Goal: Information Seeking & Learning: Find specific fact

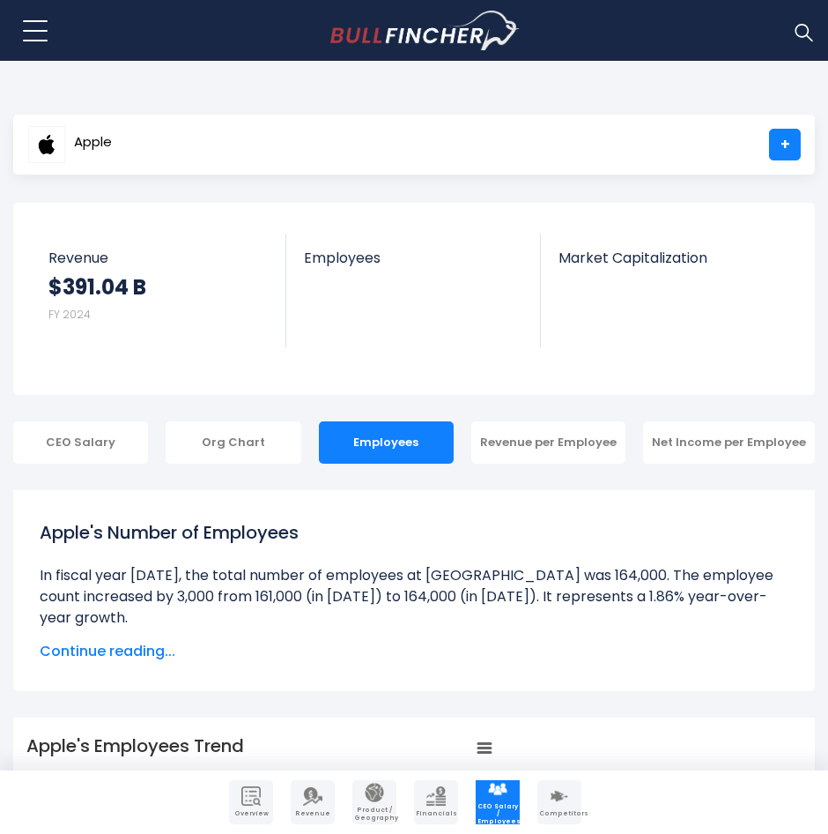
scroll to position [104, 0]
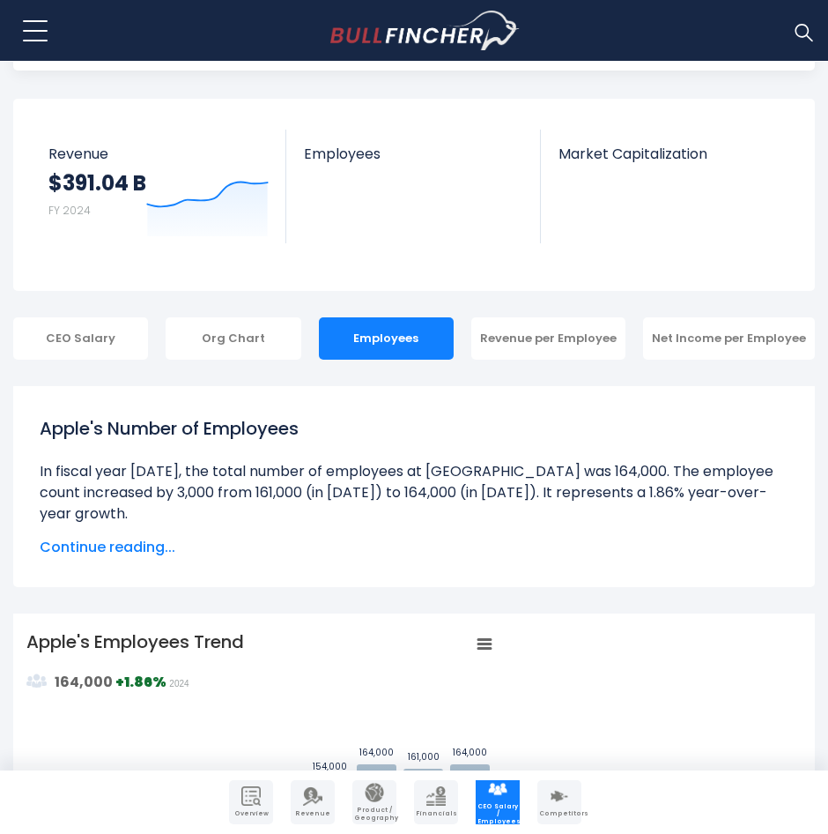
click at [84, 514] on ul "Over the past 10 years ([DATE]-[DATE]): The highest number of employees at [GEO…" at bounding box center [414, 651] width 749 height 381
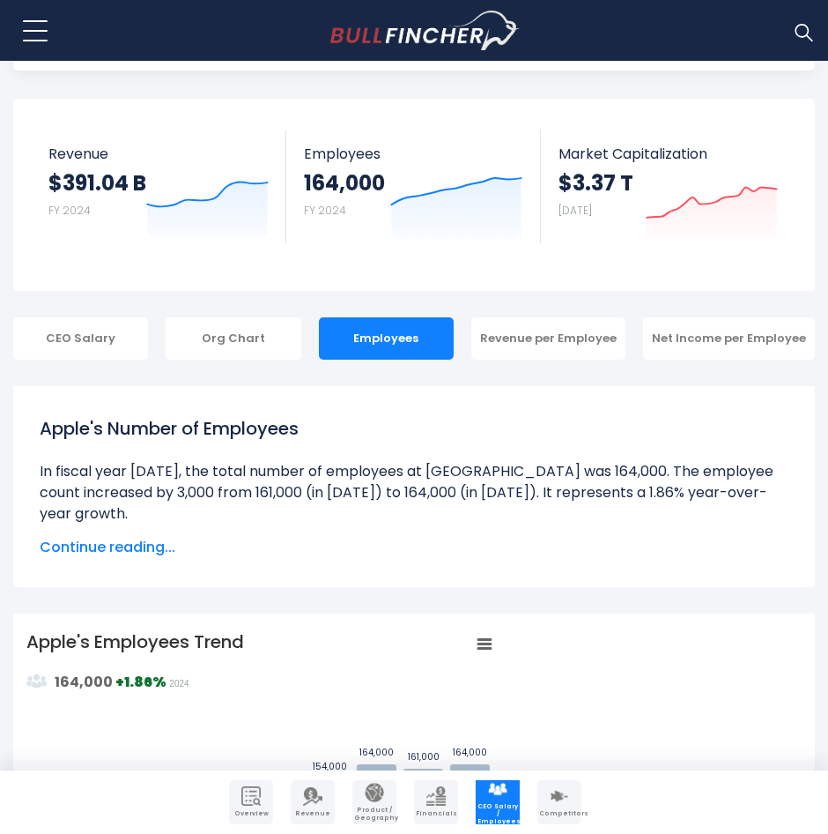
click at [16, 455] on div "Apple's Number of Employees Over the past 10 years ([DATE]-[DATE]): The highest…" at bounding box center [414, 486] width 802 height 201
click at [41, 474] on li at bounding box center [414, 492] width 749 height 63
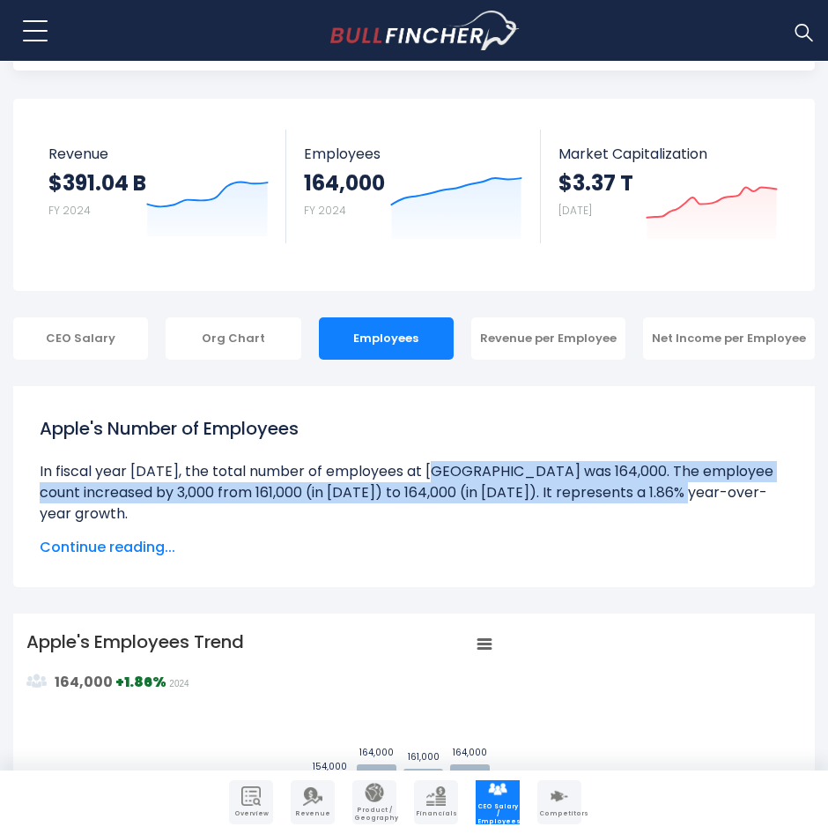
drag, startPoint x: 36, startPoint y: 474, endPoint x: 371, endPoint y: 494, distance: 335.5
click at [371, 494] on div "Apple's Number of Employees Over the past 10 years ([DATE]-[DATE]): The highest…" at bounding box center [413, 486] width 775 height 169
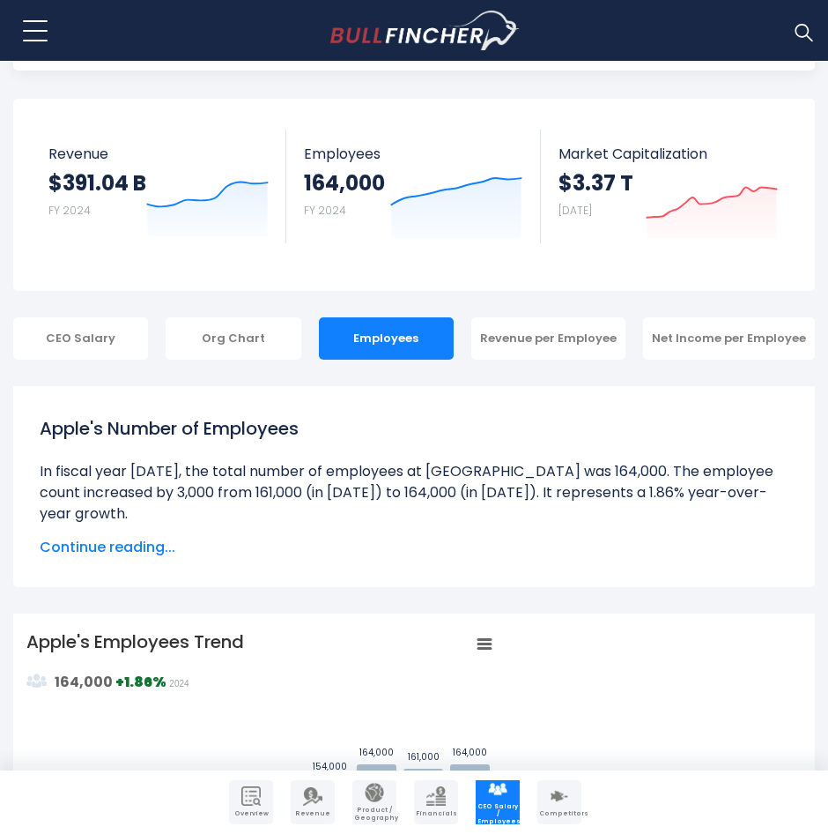
drag, startPoint x: 371, startPoint y: 494, endPoint x: 384, endPoint y: 557, distance: 63.9
click at [384, 557] on span "Continue reading..." at bounding box center [414, 547] width 749 height 21
